Goal: Task Accomplishment & Management: Use online tool/utility

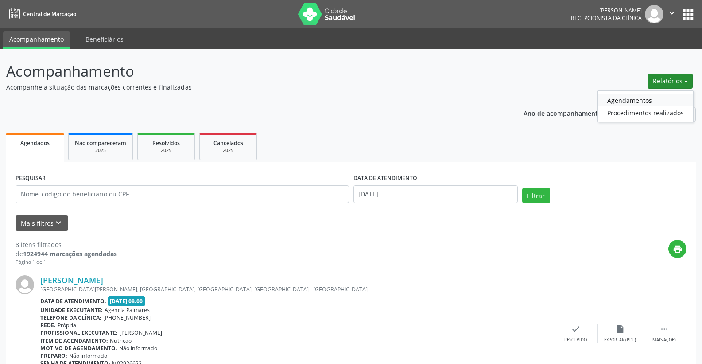
click at [641, 98] on link "Agendamentos" at bounding box center [645, 100] width 95 height 12
select select "8"
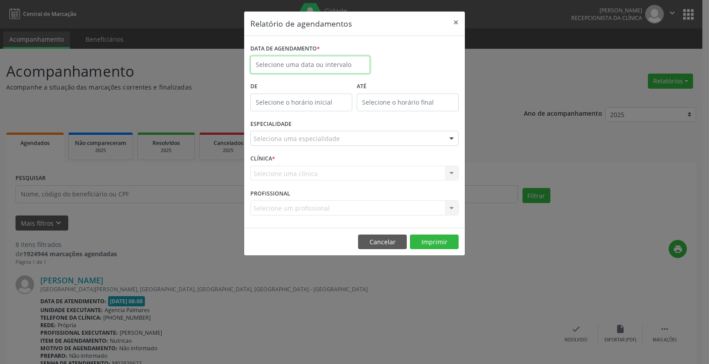
click at [309, 65] on input "text" at bounding box center [310, 65] width 120 height 18
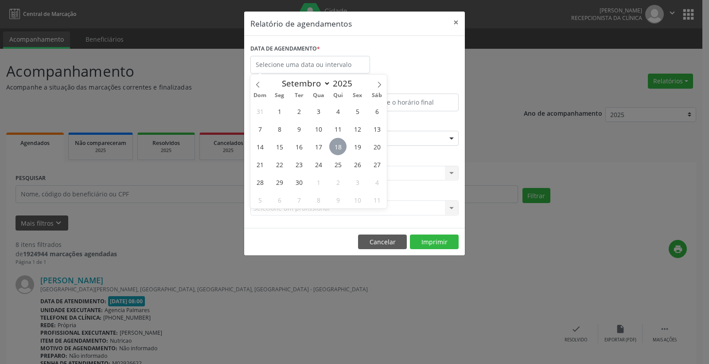
click at [336, 147] on span "18" at bounding box center [337, 146] width 17 height 17
type input "[DATE]"
click at [336, 147] on span "18" at bounding box center [337, 146] width 17 height 17
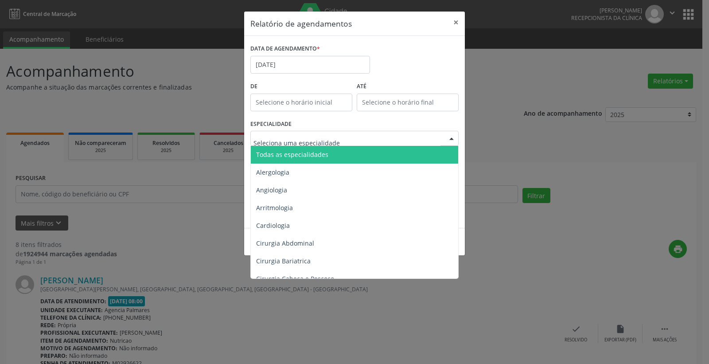
click at [292, 154] on span "Todas as especialidades" at bounding box center [292, 154] width 72 height 8
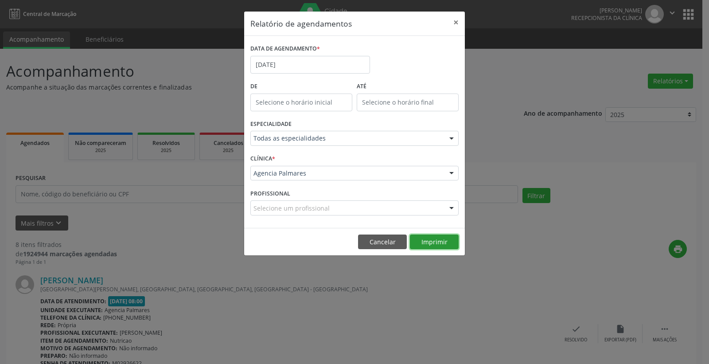
click at [435, 244] on button "Imprimir" at bounding box center [434, 241] width 49 height 15
click at [455, 23] on button "×" at bounding box center [456, 23] width 18 height 22
